Goal: Find specific page/section: Find specific page/section

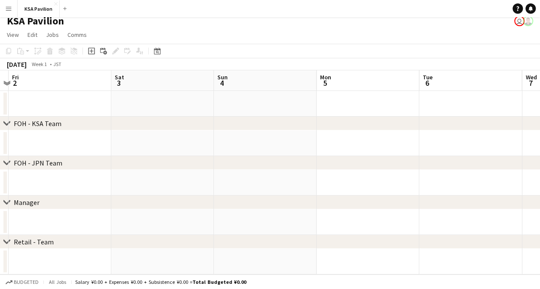
scroll to position [5, 0]
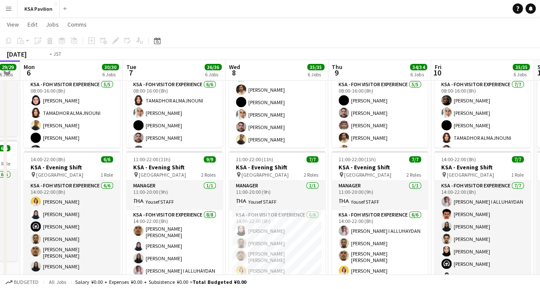
scroll to position [0, 228]
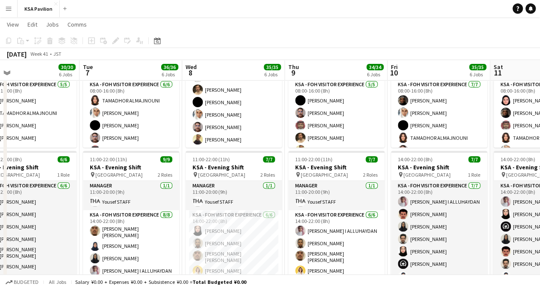
drag, startPoint x: 514, startPoint y: 149, endPoint x: 285, endPoint y: 155, distance: 228.5
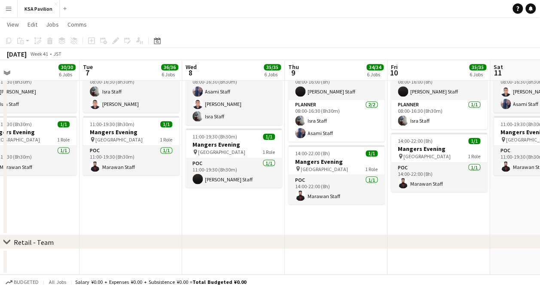
scroll to position [639, 0]
